Goal: Transaction & Acquisition: Purchase product/service

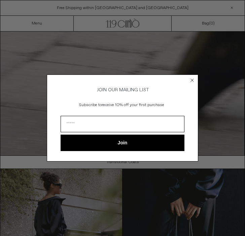
click at [192, 80] on icon "Close dialog" at bounding box center [192, 80] width 7 height 7
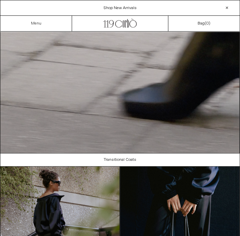
click at [32, 23] on link "Menu" at bounding box center [36, 23] width 10 height 5
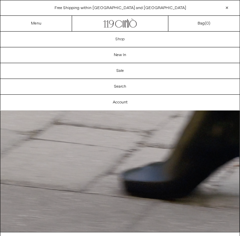
click at [116, 40] on link "Shop" at bounding box center [119, 39] width 239 height 15
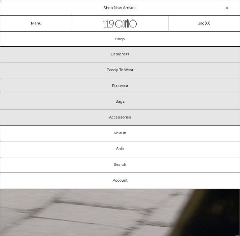
click at [119, 37] on link "Shop" at bounding box center [119, 39] width 239 height 15
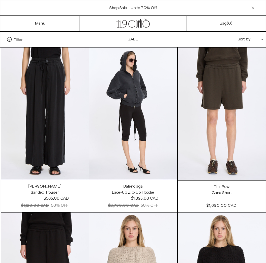
click at [239, 41] on div "Sort by .cls-1{fill:#231f20}" at bounding box center [229, 39] width 61 height 15
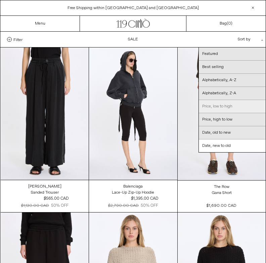
click at [226, 109] on link "Price, low to high" at bounding box center [232, 106] width 67 height 13
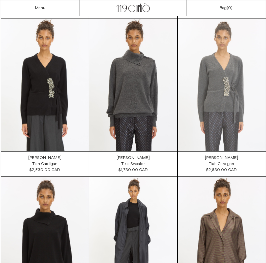
scroll to position [448, 0]
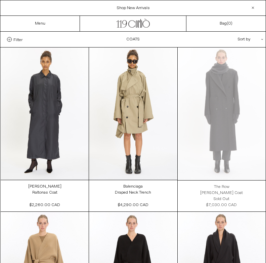
click at [239, 38] on div "Sort by .cls-1{fill:#231f20}" at bounding box center [229, 39] width 61 height 15
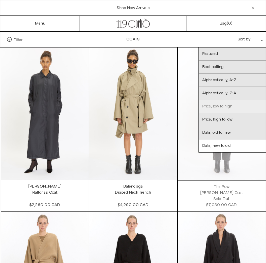
click at [217, 109] on link "Price, low to high" at bounding box center [232, 106] width 67 height 13
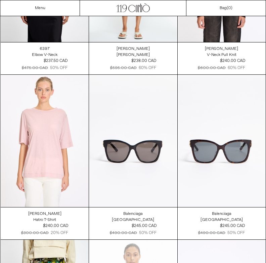
scroll to position [2017, 0]
